Goal: Task Accomplishment & Management: Use online tool/utility

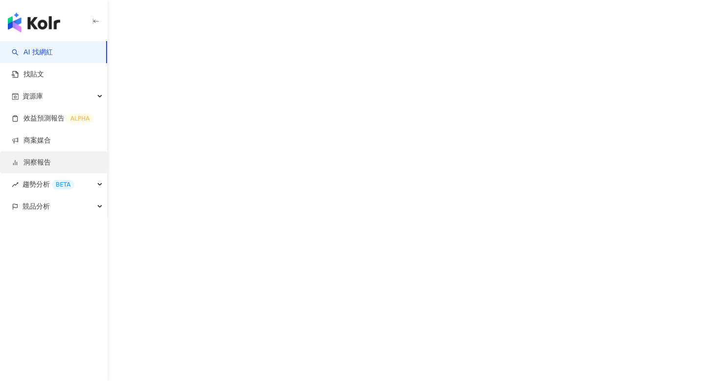
click at [47, 161] on link "洞察報告" at bounding box center [31, 163] width 39 height 10
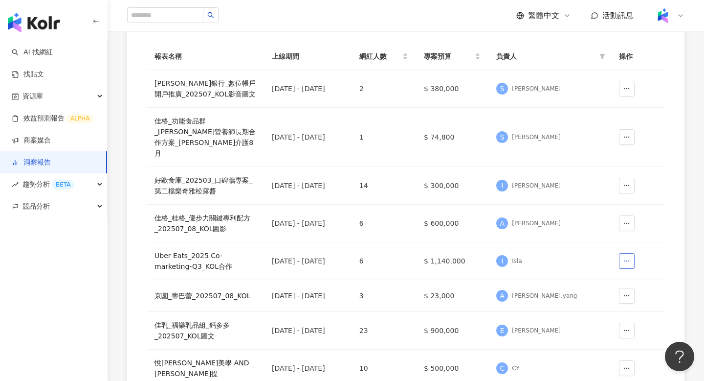
scroll to position [107, 0]
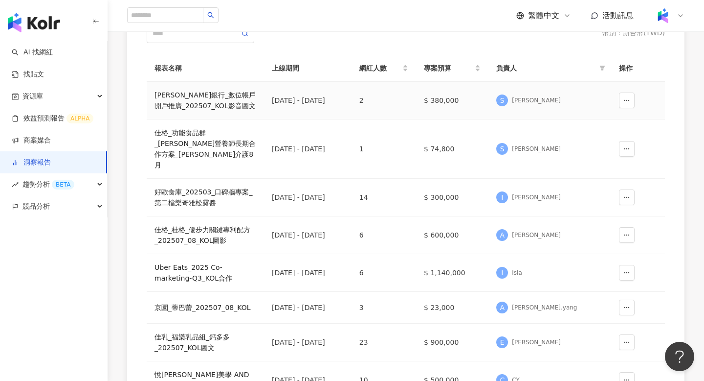
click at [248, 97] on div "[PERSON_NAME]銀行_數位帳戶開戶推廣_202507_KOL影音圖文" at bounding box center [206, 101] width 102 height 22
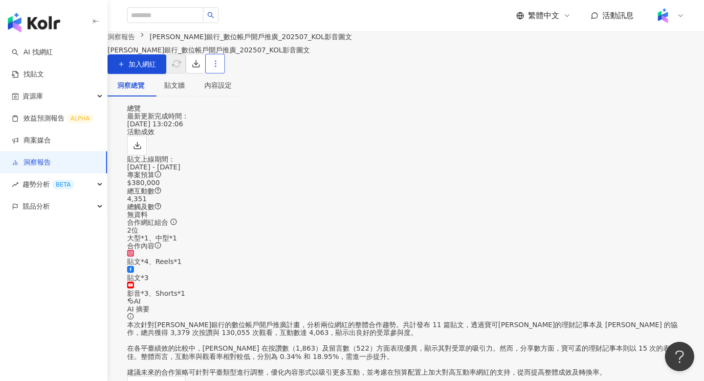
click at [225, 73] on button "button" at bounding box center [215, 64] width 20 height 20
click at [666, 93] on div "設定報告" at bounding box center [660, 95] width 34 height 11
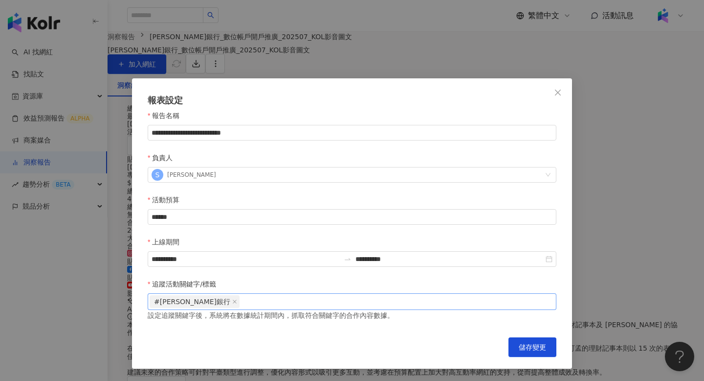
click at [247, 294] on div "#[PERSON_NAME]銀行" at bounding box center [352, 301] width 405 height 15
click at [558, 90] on icon "close" at bounding box center [558, 93] width 8 height 8
